Goal: Task Accomplishment & Management: Use online tool/utility

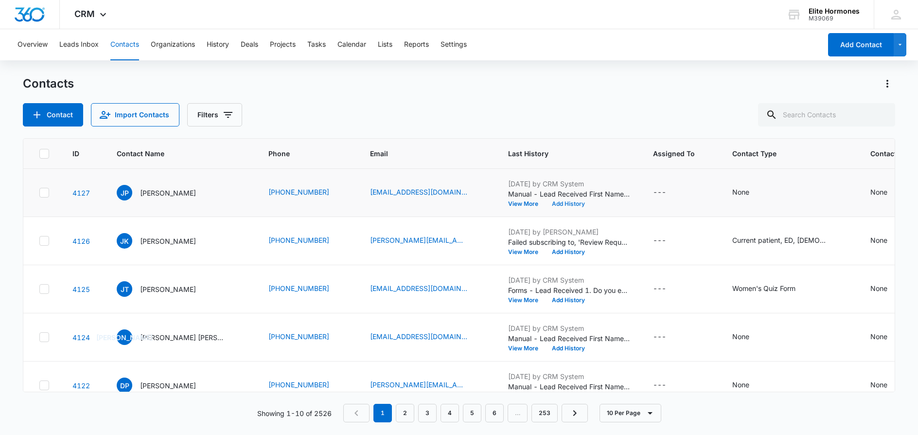
click at [545, 203] on button "Add History" at bounding box center [568, 204] width 47 height 6
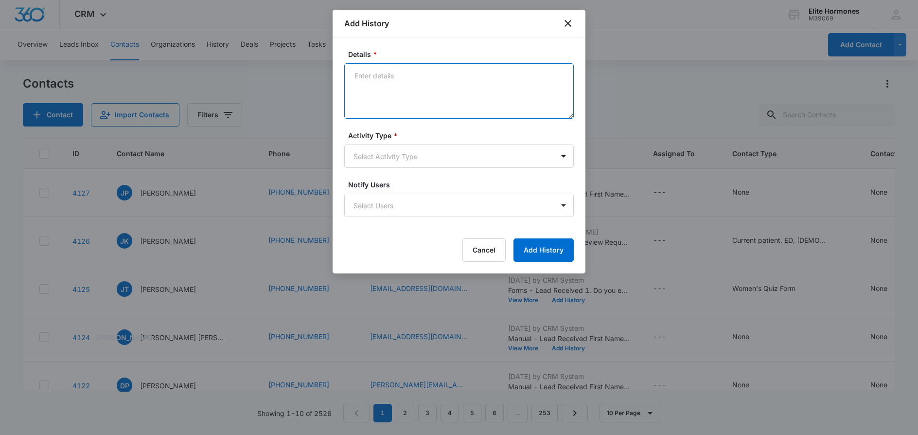
click at [498, 89] on textarea "Details *" at bounding box center [459, 90] width 230 height 55
type textarea "9/3/25 email sent/SD"
click at [522, 159] on body "CRM Apps Reputation Websites Forms CRM Email Social Content Ads Intelligence Fi…" at bounding box center [459, 217] width 918 height 435
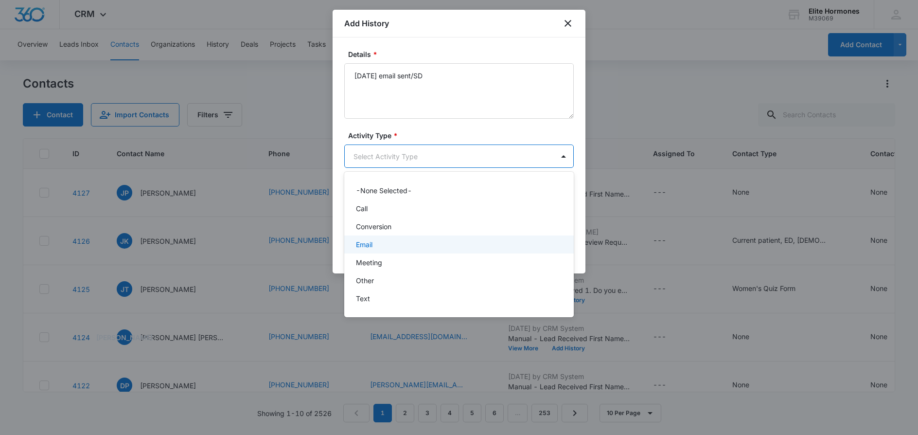
click at [494, 242] on div "Email" at bounding box center [458, 244] width 204 height 10
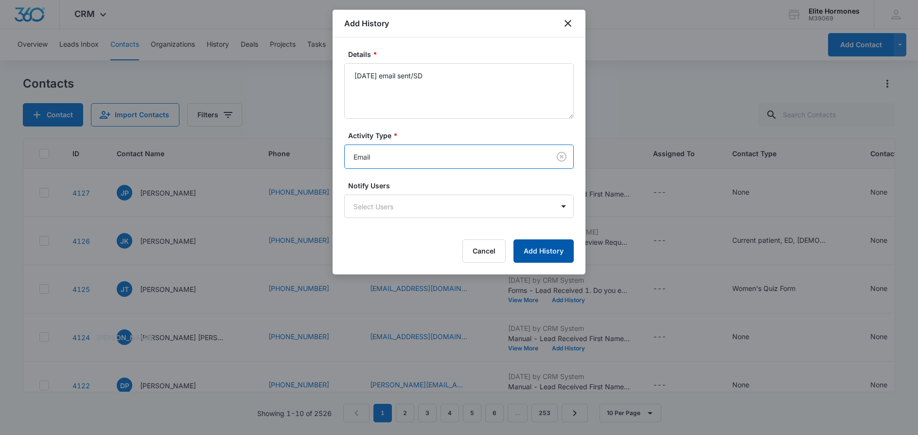
click at [542, 254] on button "Add History" at bounding box center [544, 250] width 60 height 23
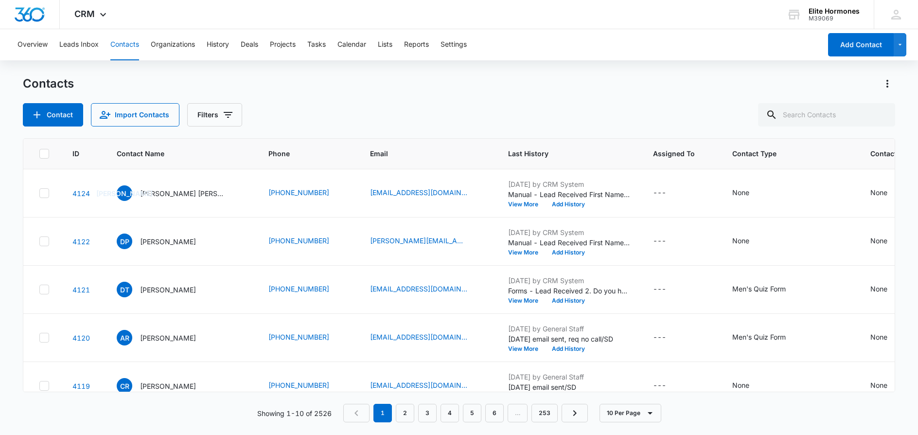
scroll to position [181, 0]
